Goal: Check status

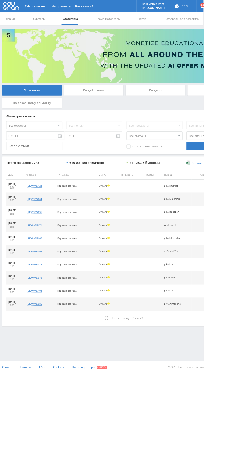
click at [199, 106] on div "По дням" at bounding box center [190, 110] width 73 height 13
click at [0, 0] on input "По дням" at bounding box center [0, 0] width 0 height 0
click at [130, 388] on icon at bounding box center [130, 389] width 5 height 5
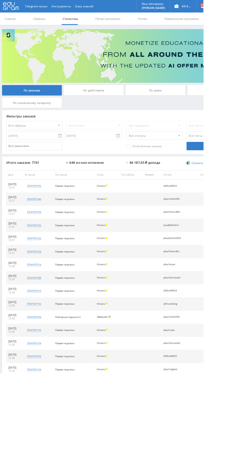
click at [187, 107] on div "По дням" at bounding box center [190, 110] width 73 height 13
click at [0, 0] on input "По дням" at bounding box center [0, 0] width 0 height 0
